Goal: Task Accomplishment & Management: Use online tool/utility

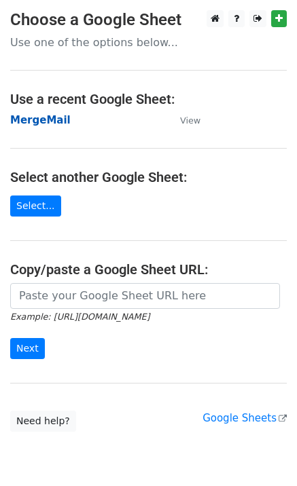
click at [52, 119] on strong "MergeMail" at bounding box center [40, 120] width 60 height 12
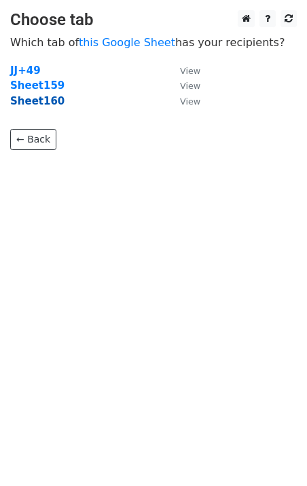
click at [48, 100] on strong "Sheet160" at bounding box center [37, 101] width 54 height 12
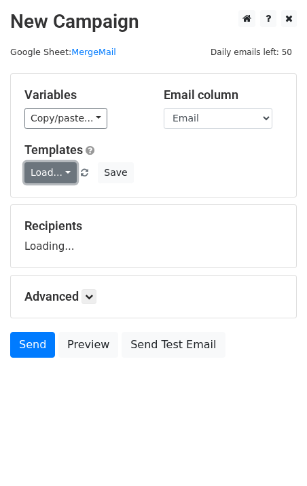
click at [50, 179] on link "Load..." at bounding box center [50, 172] width 52 height 21
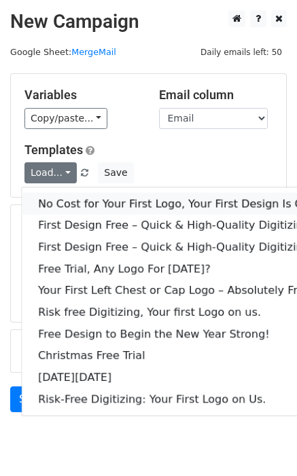
click at [65, 206] on link "No Cost for Your First Logo, Your First Design Is On Us!" at bounding box center [185, 204] width 326 height 22
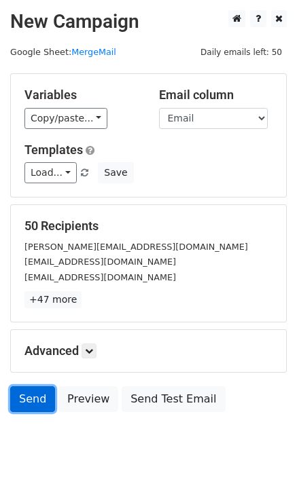
click at [37, 395] on link "Send" at bounding box center [32, 399] width 45 height 26
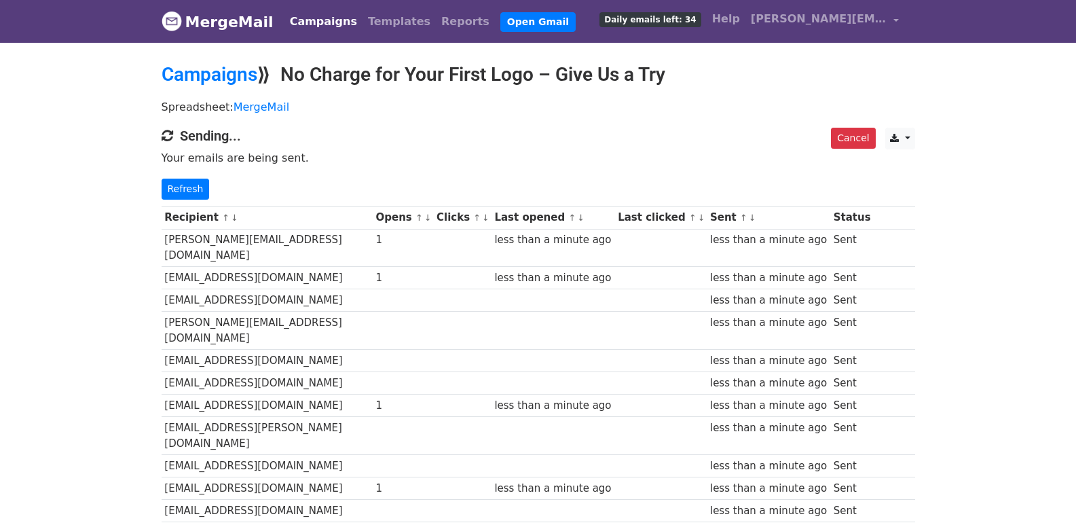
click at [159, 181] on div "Cancel CSV Excel Sending... Your emails are being sent. Refresh" at bounding box center [538, 164] width 774 height 72
click at [175, 189] on link "Refresh" at bounding box center [186, 189] width 48 height 21
click at [180, 193] on link "Refresh" at bounding box center [186, 189] width 48 height 21
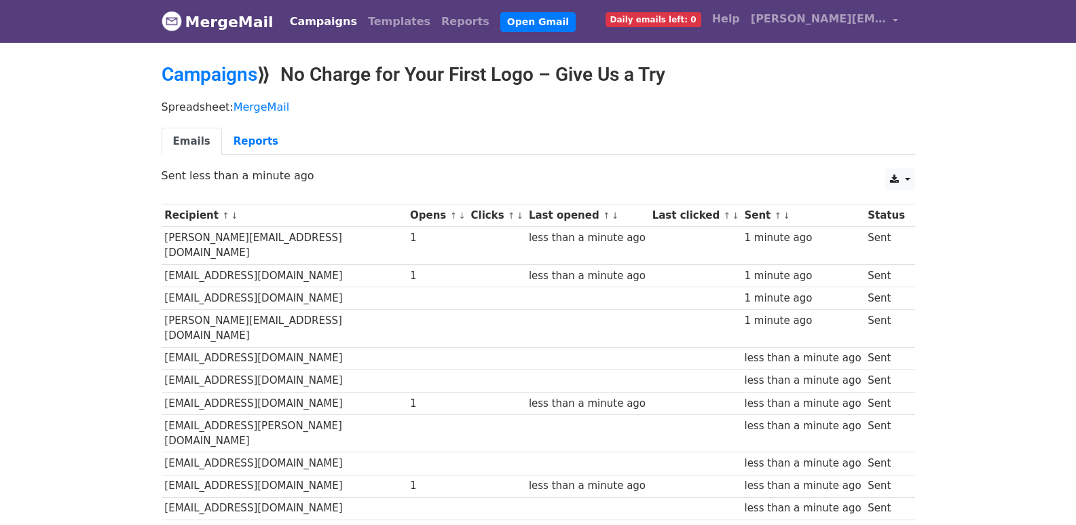
scroll to position [945, 0]
